Goal: Answer question/provide support: Share knowledge or assist other users

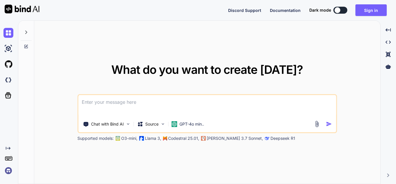
click at [213, 154] on div "What do you want to create [DATE]? Chat with Bind AI Source GPT-4o min.. Suppor…" at bounding box center [207, 102] width 346 height 163
click at [90, 105] on textarea at bounding box center [207, 105] width 258 height 21
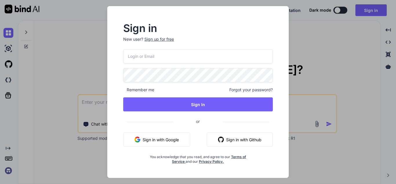
click at [166, 53] on input "email" at bounding box center [198, 56] width 150 height 14
type input "[EMAIL_ADDRESS][DOMAIN_NAME]"
click at [210, 114] on div "[EMAIL_ADDRESS][DOMAIN_NAME] Remember me Forgot your password? Sign In or Sign …" at bounding box center [198, 106] width 150 height 115
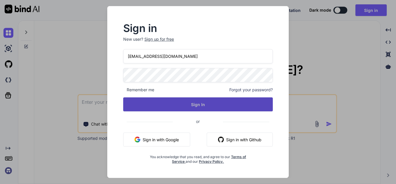
click at [212, 105] on button "Sign In" at bounding box center [198, 104] width 150 height 14
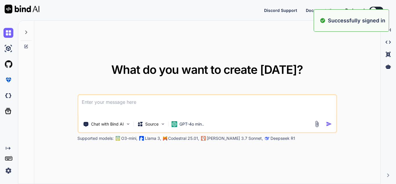
click at [153, 114] on textarea at bounding box center [207, 105] width 258 height 21
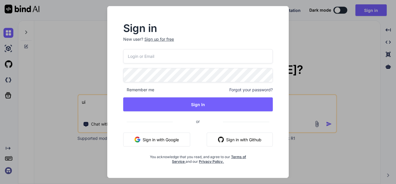
type textarea "ui"
click at [164, 55] on input "email" at bounding box center [198, 56] width 150 height 14
paste input "[EMAIL_ADDRESS][DOMAIN_NAME]"
type input "[EMAIL_ADDRESS][DOMAIN_NAME]"
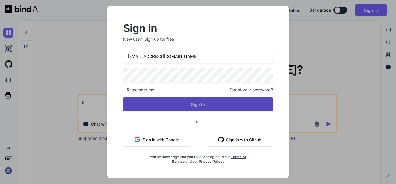
click at [185, 106] on button "Sign In" at bounding box center [198, 104] width 150 height 14
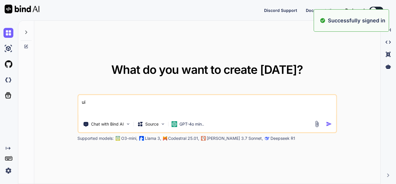
click at [183, 108] on textarea "ui" at bounding box center [207, 105] width 258 height 21
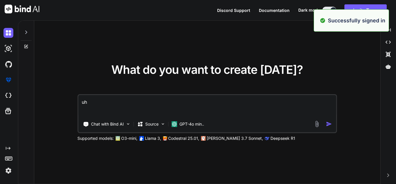
type textarea "uhi"
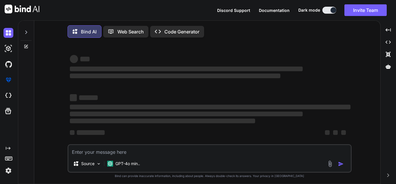
click at [92, 151] on textarea at bounding box center [209, 150] width 283 height 10
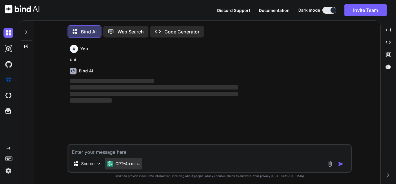
scroll to position [3, 0]
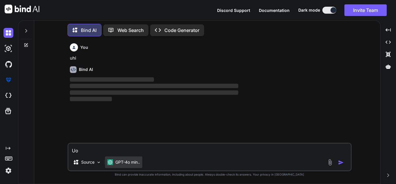
type textarea "U"
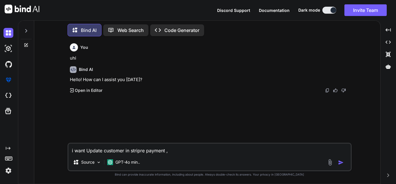
click at [143, 151] on textarea "i want Update customer in stripre payment ," at bounding box center [209, 148] width 283 height 10
click at [172, 149] on textarea "i want Update customer in stripe payment ," at bounding box center [209, 148] width 283 height 10
type textarea "i want Update customer in stripe payment , give the json biosy"
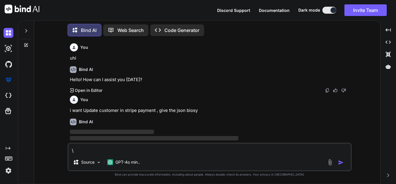
scroll to position [12, 0]
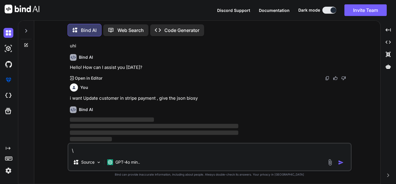
type textarea "\"
drag, startPoint x: 187, startPoint y: 97, endPoint x: 206, endPoint y: 97, distance: 19.5
click at [206, 97] on p "i want Update customer in stripe payment , give the json biosy" at bounding box center [210, 98] width 281 height 7
click at [197, 102] on div "Bind AI ‌ ‌ ‌ ‌" at bounding box center [210, 122] width 281 height 41
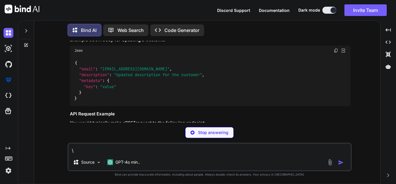
scroll to position [122, 0]
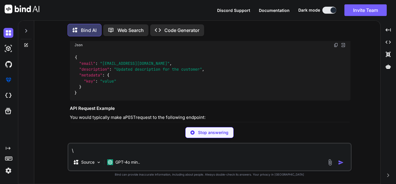
click at [118, 151] on textarea "\" at bounding box center [209, 148] width 283 height 10
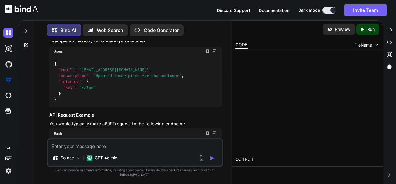
scroll to position [128, 0]
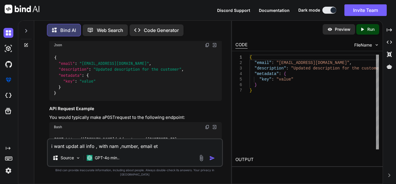
type textarea "i want updat all info , with nam ,number, email etc"
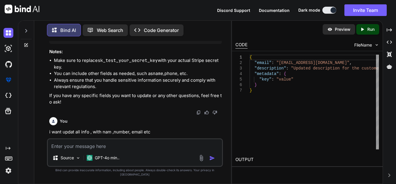
scroll to position [343, 0]
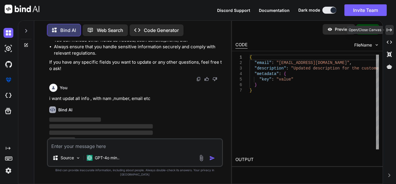
click at [388, 30] on icon at bounding box center [389, 29] width 5 height 3
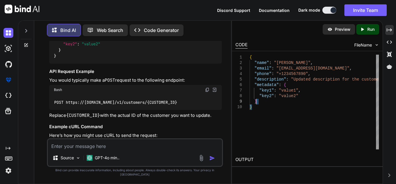
scroll to position [0, 0]
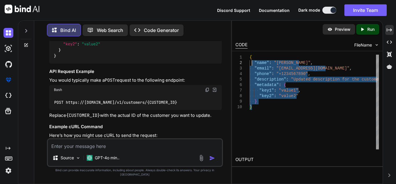
type textarea "{ "name": "[PERSON_NAME]", "email": "[EMAIL_ADDRESS][DOMAIN_NAME]", "phone": "[…"
drag, startPoint x: 260, startPoint y: 104, endPoint x: 250, endPoint y: 56, distance: 48.8
click at [250, 56] on div "{ "name" : "[PERSON_NAME]" , "email" : "[EMAIL_ADDRESS][DOMAIN_NAME]" , "phone"…" at bounding box center [314, 102] width 129 height 95
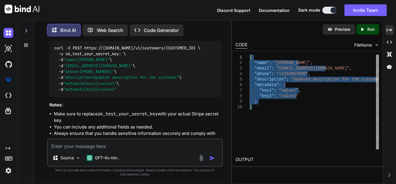
scroll to position [624, 0]
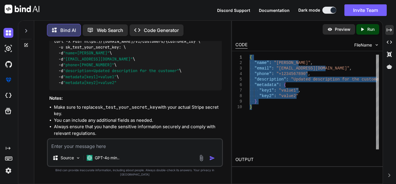
click at [295, 103] on div "{ "name" : "[PERSON_NAME]" , "email" : "[EMAIL_ADDRESS][DOMAIN_NAME]" , "phone"…" at bounding box center [314, 102] width 129 height 95
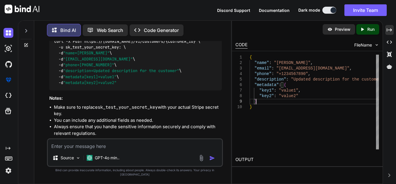
click at [121, 149] on textarea at bounding box center [135, 144] width 174 height 10
paste textarea "curl [URL][DOMAIN_NAME] \ -u "sk_test_51SABrlFEUJNGdIwZK5oNWxbZj9Xk6Wkp8QX8L5n8…"
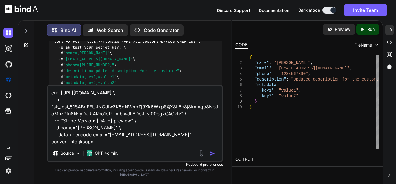
type textarea "curl [URL][DOMAIN_NAME] \ -u "sk_test_51SABrlFEUJNGdIwZK5oNWxbZj9Xk6Wkp8QX8L5n8…"
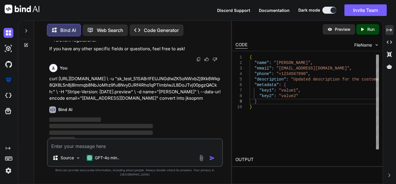
scroll to position [717, 0]
drag, startPoint x: 173, startPoint y: 97, endPoint x: 207, endPoint y: 100, distance: 33.8
click at [207, 100] on p "curl [URL][DOMAIN_NAME] \ -u "sk_test_51SABrlFEUJNGdIwZK5oNWxbZj9Xk6Wkp8QX8L5n8…" at bounding box center [135, 88] width 173 height 26
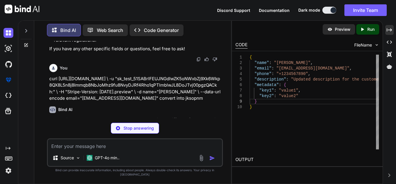
click at [203, 99] on p "curl [URL][DOMAIN_NAME] \ -u "sk_test_51SABrlFEUJNGdIwZK5oNWxbZj9Xk6Wkp8QX8L5n8…" at bounding box center [135, 88] width 173 height 26
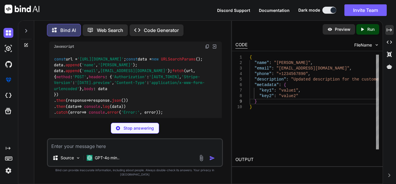
scroll to position [891, 0]
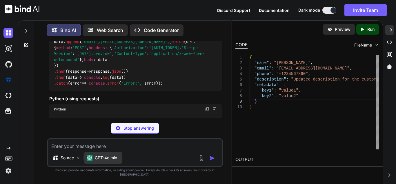
click at [104, 156] on div "GPT-4o min.." at bounding box center [102, 158] width 37 height 12
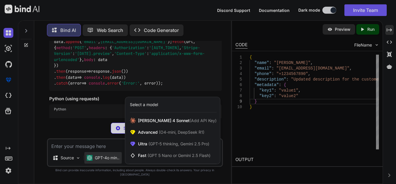
click at [99, 147] on div at bounding box center [198, 92] width 396 height 184
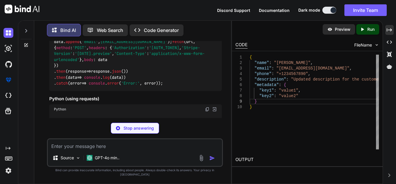
click at [86, 149] on textarea at bounding box center [135, 144] width 174 height 10
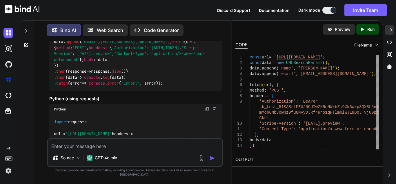
click at [74, 149] on textarea at bounding box center [135, 144] width 174 height 10
type textarea "convert into json format"
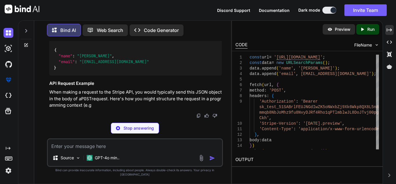
scroll to position [1188, 0]
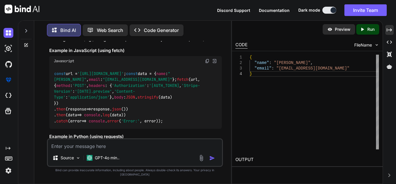
click at [127, 149] on textarea at bounding box center [135, 144] width 174 height 10
paste textarea "{ "name": "Test Chetu", "email": "[EMAIL_ADDRESS][DOMAIN_NAME]" }"
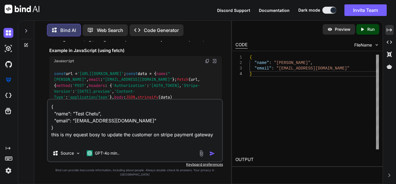
paste textarea "{{baseUrl}}/v1/customers/cus_TCKIwcSLsABaNg"
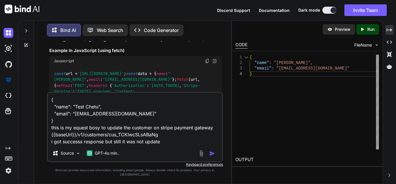
type textarea "{ "name": "Test Chetu", "email": "[EMAIL_ADDRESS][DOMAIN_NAME]" } this is my eq…"
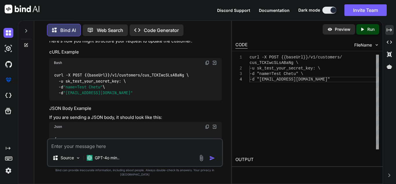
scroll to position [1672, 0]
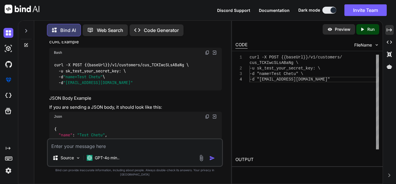
drag, startPoint x: 122, startPoint y: 53, endPoint x: 203, endPoint y: 54, distance: 81.3
drag, startPoint x: 57, startPoint y: 57, endPoint x: 187, endPoint y: 62, distance: 129.3
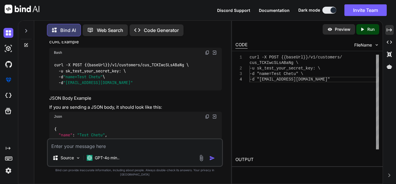
drag, startPoint x: 66, startPoint y: 85, endPoint x: 202, endPoint y: 97, distance: 136.9
drag, startPoint x: 122, startPoint y: 93, endPoint x: 206, endPoint y: 91, distance: 83.9
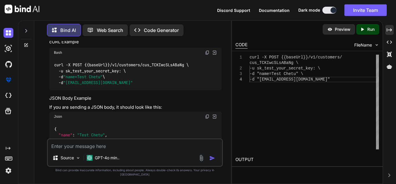
drag, startPoint x: 74, startPoint y: 100, endPoint x: 190, endPoint y: 100, distance: 115.8
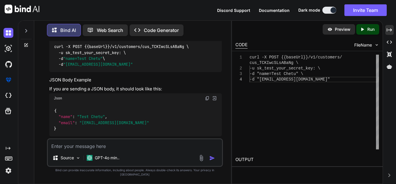
scroll to position [1730, 0]
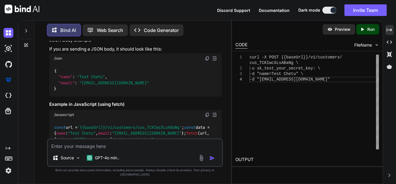
drag, startPoint x: 104, startPoint y: 63, endPoint x: 188, endPoint y: 69, distance: 85.0
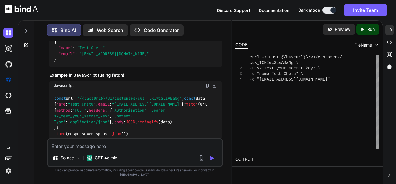
drag, startPoint x: 102, startPoint y: 63, endPoint x: 129, endPoint y: 72, distance: 29.2
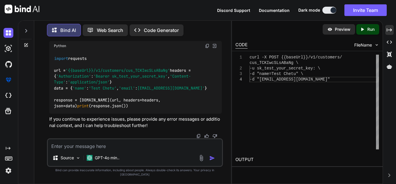
scroll to position [1991, 0]
drag, startPoint x: 95, startPoint y: 85, endPoint x: 157, endPoint y: 86, distance: 61.8
drag, startPoint x: 68, startPoint y: 55, endPoint x: 151, endPoint y: 60, distance: 82.3
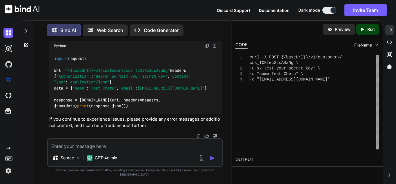
click at [102, 147] on textarea at bounding box center [135, 144] width 174 height 10
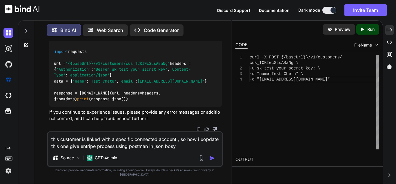
type textarea "this customer is linked with a specific connected account , so how i uopdate th…"
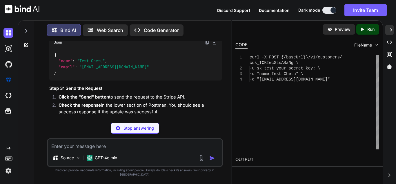
scroll to position [2331, 0]
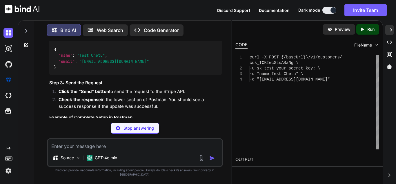
drag, startPoint x: 91, startPoint y: 86, endPoint x: 125, endPoint y: 86, distance: 34.2
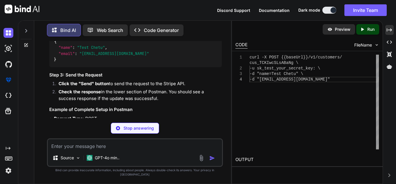
scroll to position [2389, 0]
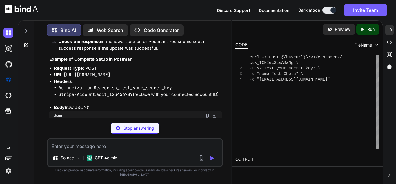
drag, startPoint x: 95, startPoint y: 78, endPoint x: 184, endPoint y: 78, distance: 89.1
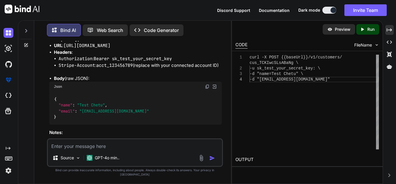
drag, startPoint x: 66, startPoint y: 73, endPoint x: 116, endPoint y: 74, distance: 49.9
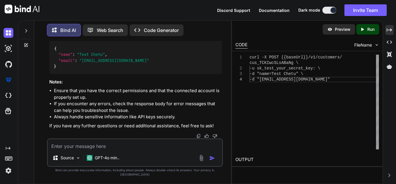
scroll to position [2476, 0]
drag, startPoint x: 82, startPoint y: 66, endPoint x: 144, endPoint y: 84, distance: 64.4
drag, startPoint x: 81, startPoint y: 74, endPoint x: 113, endPoint y: 74, distance: 32.2
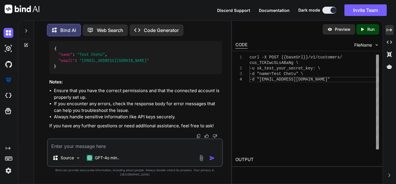
drag, startPoint x: 73, startPoint y: 86, endPoint x: 119, endPoint y: 84, distance: 45.6
drag, startPoint x: 84, startPoint y: 101, endPoint x: 134, endPoint y: 100, distance: 49.7
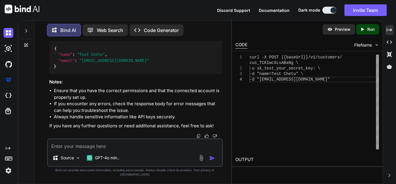
drag, startPoint x: 65, startPoint y: 87, endPoint x: 85, endPoint y: 93, distance: 20.8
drag, startPoint x: 66, startPoint y: 94, endPoint x: 130, endPoint y: 93, distance: 63.3
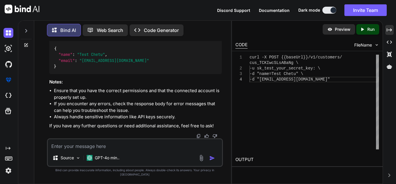
drag, startPoint x: 80, startPoint y: 93, endPoint x: 166, endPoint y: 93, distance: 86.2
drag, startPoint x: 169, startPoint y: 98, endPoint x: 173, endPoint y: 101, distance: 4.5
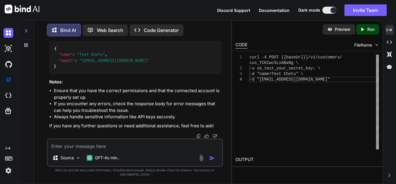
click at [92, 146] on textarea at bounding box center [135, 144] width 174 height 10
paste textarea "acct_1SFvVgJxcZvVY1vR"
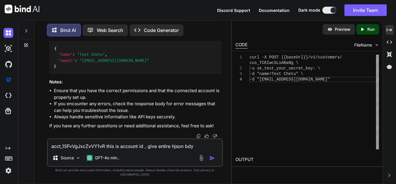
type textarea "acct_1SFvVgJxcZvVY1vR this is account id , give entire hjson bdy"
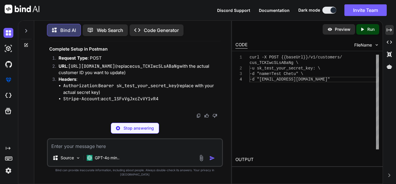
scroll to position [2981, 0]
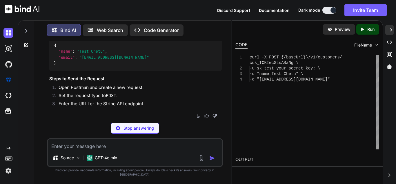
drag, startPoint x: 69, startPoint y: 86, endPoint x: 160, endPoint y: 93, distance: 91.1
click at [160, 20] on li "Headers : Authorization : Bearer sk_test_your_secret_key (replace with your act…" at bounding box center [138, 3] width 168 height 33
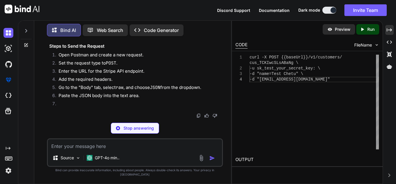
drag, startPoint x: 72, startPoint y: 101, endPoint x: 163, endPoint y: 102, distance: 91.1
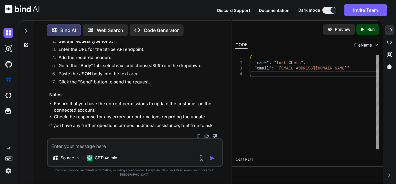
scroll to position [3124, 0]
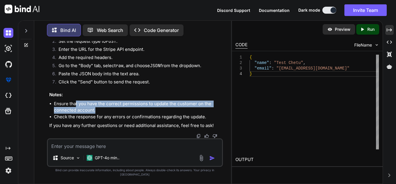
drag, startPoint x: 75, startPoint y: 108, endPoint x: 122, endPoint y: 117, distance: 48.5
click at [122, 113] on li "Ensure that you have the correct permissions to update the customer on the conn…" at bounding box center [138, 106] width 168 height 13
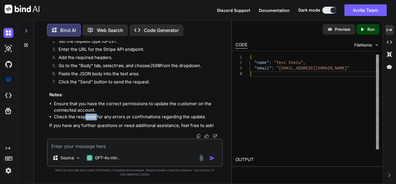
drag, startPoint x: 85, startPoint y: 123, endPoint x: 97, endPoint y: 121, distance: 12.1
click at [97, 120] on li "Check the response for any errors or confirmations regarding the update." at bounding box center [138, 116] width 168 height 7
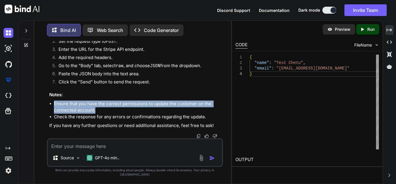
copy li "Ensure that you have the correct permissions to update the customer on the conn…"
drag, startPoint x: 100, startPoint y: 112, endPoint x: 54, endPoint y: 108, distance: 46.6
click at [54, 108] on li "Ensure that you have the correct permissions to update the customer on the conn…" at bounding box center [138, 106] width 168 height 13
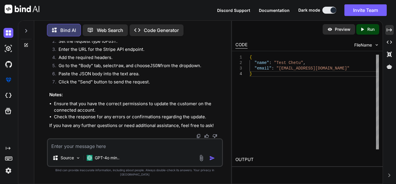
click at [71, 145] on div "Source GPT-4o min.." at bounding box center [135, 152] width 176 height 28
click at [71, 145] on textarea at bounding box center [135, 144] width 174 height 10
paste textarea "Ensure that you have the correct permissions to update the customer on the conn…"
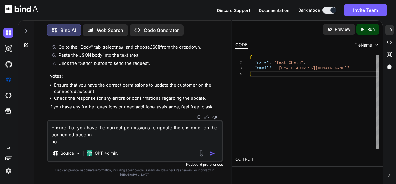
type textarea "Ensure that you have the correct permissions to update the customer on the conn…"
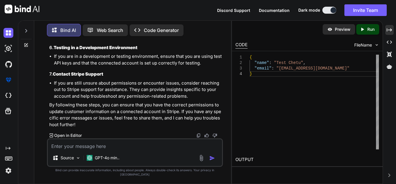
scroll to position [3250, 0]
drag, startPoint x: 81, startPoint y: 92, endPoint x: 165, endPoint y: 101, distance: 84.7
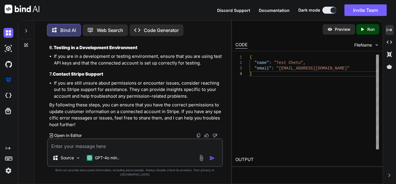
drag, startPoint x: 101, startPoint y: 78, endPoint x: 133, endPoint y: 99, distance: 38.1
drag, startPoint x: 63, startPoint y: 111, endPoint x: 215, endPoint y: 110, distance: 151.8
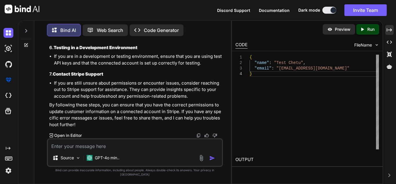
drag, startPoint x: 58, startPoint y: 117, endPoint x: 195, endPoint y: 118, distance: 137.0
drag, startPoint x: 145, startPoint y: 124, endPoint x: 64, endPoint y: 124, distance: 80.7
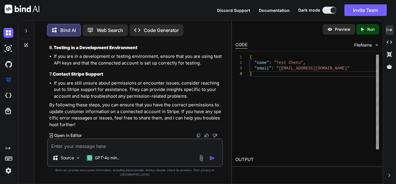
drag, startPoint x: 55, startPoint y: 45, endPoint x: 104, endPoint y: 86, distance: 64.3
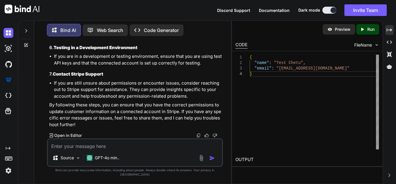
click at [139, 149] on textarea at bounding box center [135, 144] width 174 height 10
paste textarea "curl -X POST [URL][DOMAIN_NAME] \ -H "[AUTH_TOKEN]" \ -H "Stripe-Version: [DATE…"
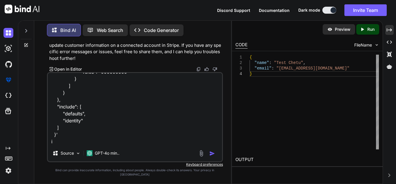
scroll to position [154, 0]
type textarea "curl -X POST [URL][DOMAIN_NAME] \ -H "[AUTH_TOKEN]" \ -H "Stripe-Version: [DATE…"
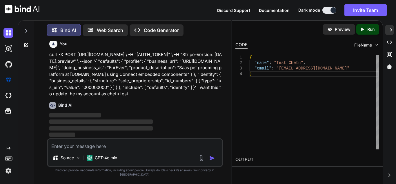
scroll to position [3557, 0]
click at [109, 154] on div "Source GPT-4o min.." at bounding box center [135, 152] width 176 height 28
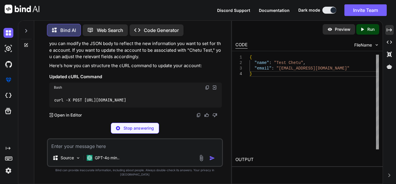
click at [93, 149] on textarea at bounding box center [135, 144] width 174 height 10
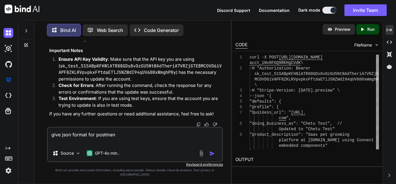
scroll to position [3922, 0]
type textarea "give json format for postman"
click at [212, 155] on img "button" at bounding box center [213, 153] width 6 height 6
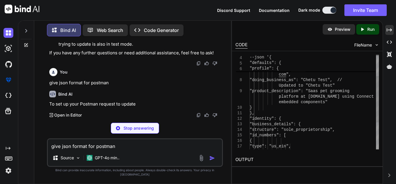
scroll to position [0, 0]
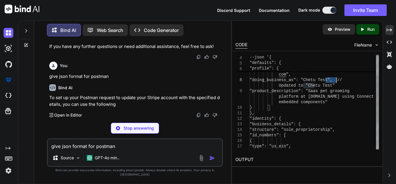
drag, startPoint x: 326, startPoint y: 81, endPoint x: 344, endPoint y: 82, distance: 18.3
click at [344, 82] on div "--json '{ "defaults": { "profile": { "business_url": " [URL]. com ", "doing_bus…" at bounding box center [314, 107] width 129 height 193
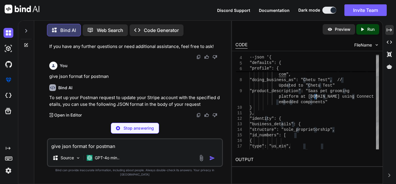
drag, startPoint x: 315, startPoint y: 94, endPoint x: 341, endPoint y: 94, distance: 26.1
click at [341, 94] on div "--json '{ "defaults": { "profile": { "business_url": " [URL]. com ", "doing_bus…" at bounding box center [314, 107] width 129 height 193
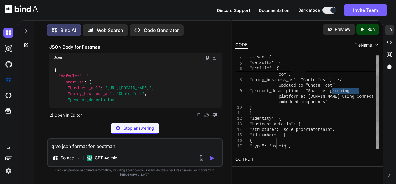
drag, startPoint x: 334, startPoint y: 93, endPoint x: 360, endPoint y: 93, distance: 26.4
click at [360, 93] on div "--json '{ "defaults": { "profile": { "business_url": " [URL]. com ", "doing_bus…" at bounding box center [314, 107] width 129 height 193
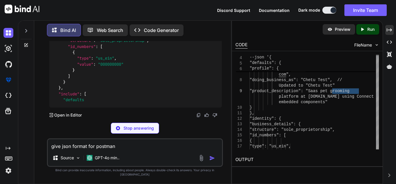
scroll to position [4077, 0]
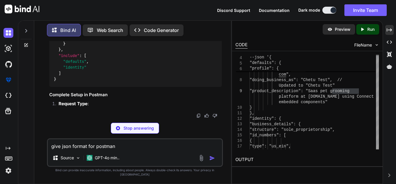
drag, startPoint x: 77, startPoint y: 72, endPoint x: 141, endPoint y: 84, distance: 64.7
click at [141, 82] on code "{ "defaults" : { "profile" : { "business_url" : "[URL][DOMAIN_NAME]" , "doing_b…" at bounding box center [123, 8] width 139 height 148
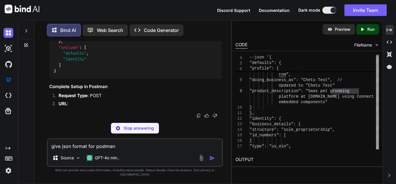
click at [157, 79] on div "{ "defaults" : { "profile" : { "business_url" : "[URL][DOMAIN_NAME]" , "doing_b…" at bounding box center [135, -1] width 173 height 157
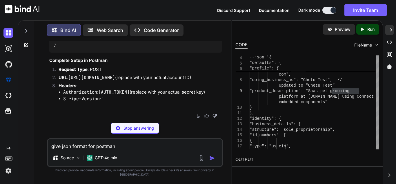
scroll to position [4048, 0]
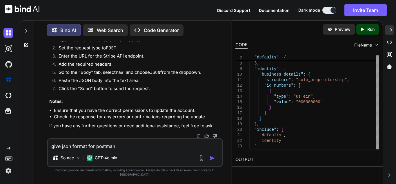
scroll to position [4374, 0]
click at [118, 149] on textarea "give json format for postman" at bounding box center [135, 144] width 174 height 10
type textarea "which api i have to hit"
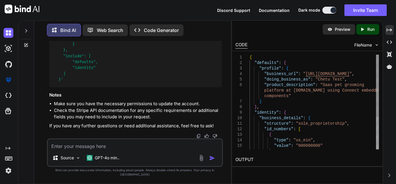
scroll to position [0, 0]
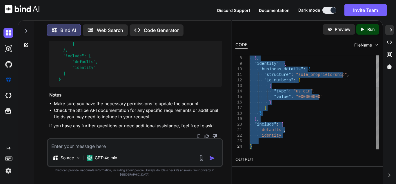
type textarea "{ "defaults": { "profile": { "business_url": "[URL][DOMAIN_NAME]", "doing_busin…"
drag, startPoint x: 250, startPoint y: 57, endPoint x: 272, endPoint y: 163, distance: 109.0
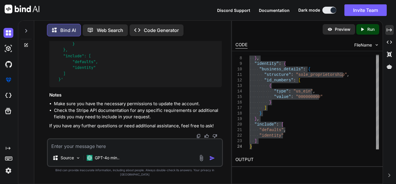
scroll to position [4668, 0]
click at [135, 149] on textarea at bounding box center [135, 144] width 174 height 10
type textarea "still i am unable o update the axccount created by me uisng api"
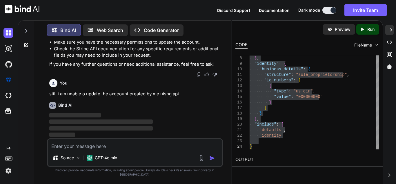
scroll to position [4841, 0]
